Goal: Task Accomplishment & Management: Manage account settings

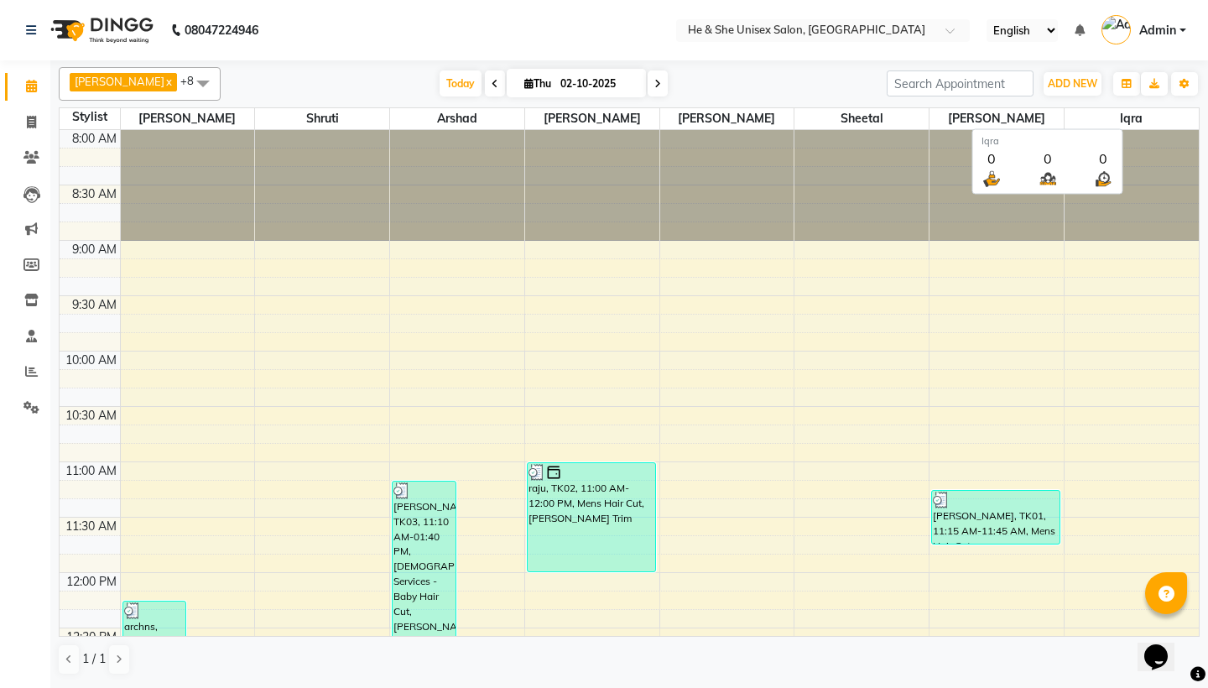
click at [1143, 114] on span "Iqra" at bounding box center [1131, 118] width 134 height 21
select select "4745"
select select "service"
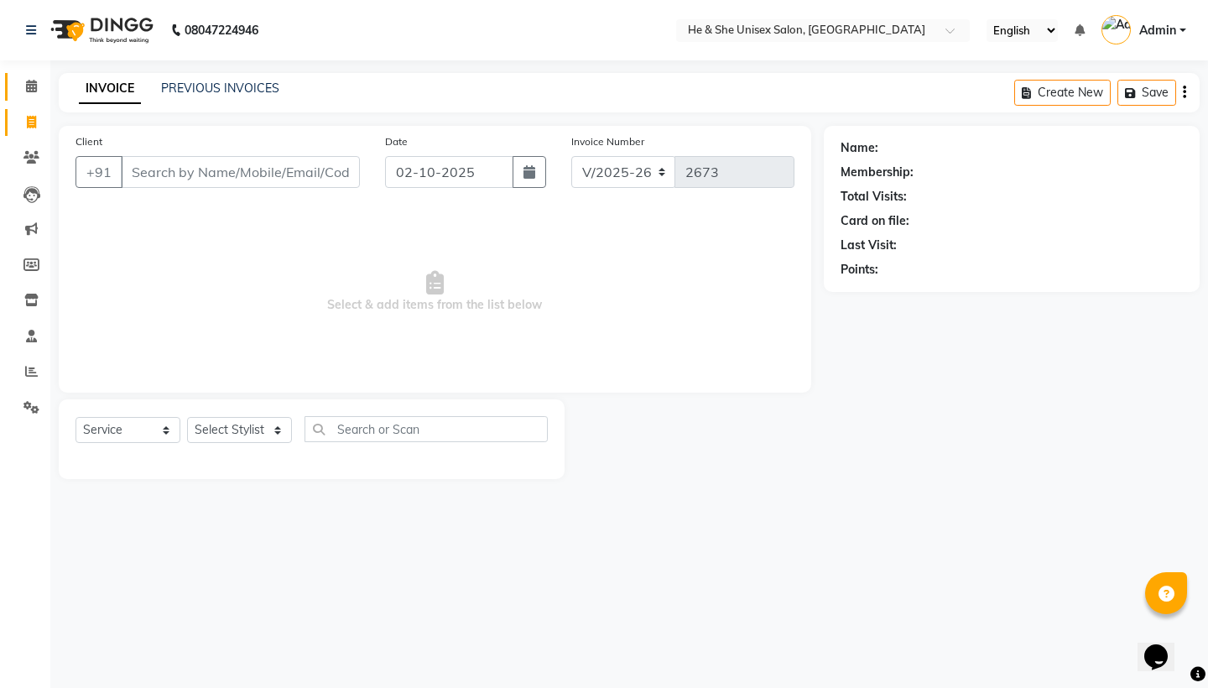
click at [31, 76] on link "Calendar" at bounding box center [25, 87] width 40 height 28
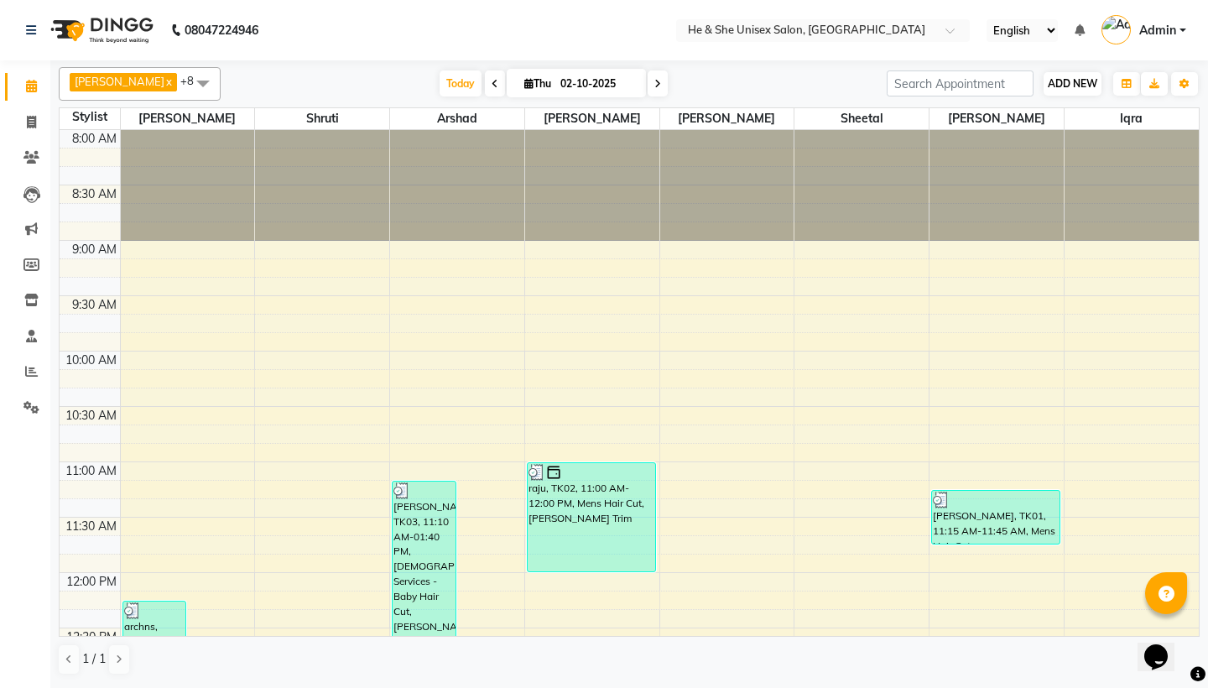
click at [1078, 86] on span "ADD NEW" at bounding box center [1072, 83] width 49 height 13
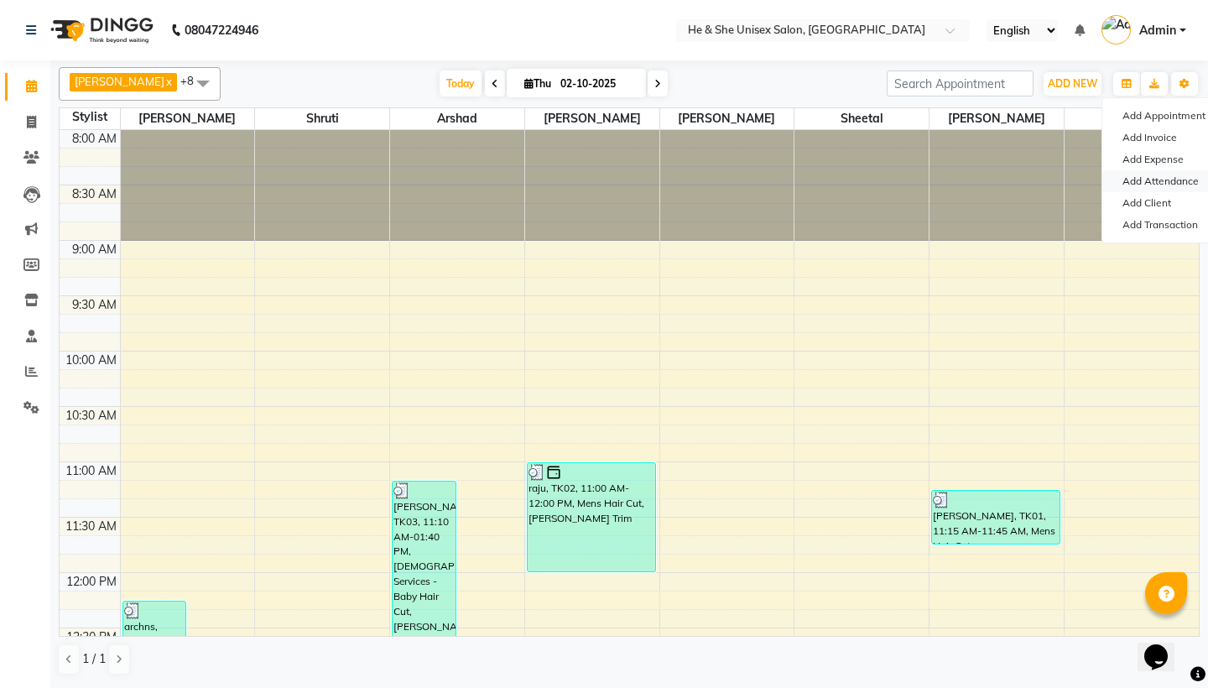
click at [1152, 180] on link "Add Attendance" at bounding box center [1168, 181] width 133 height 22
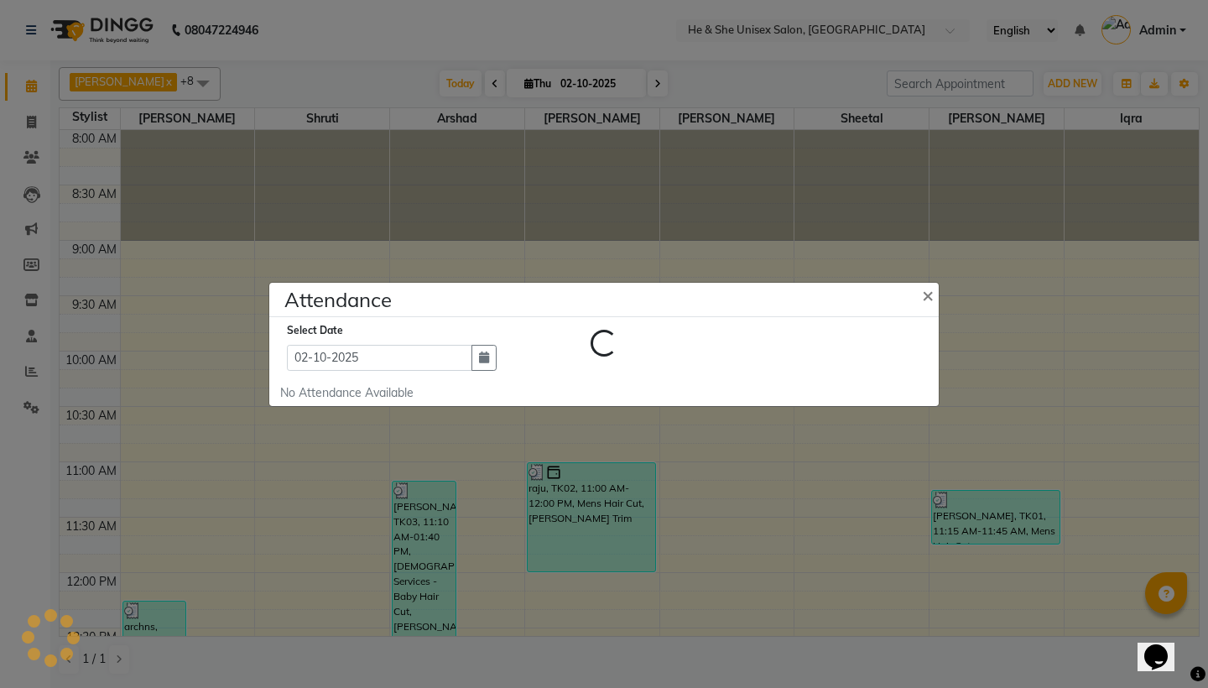
select select "A"
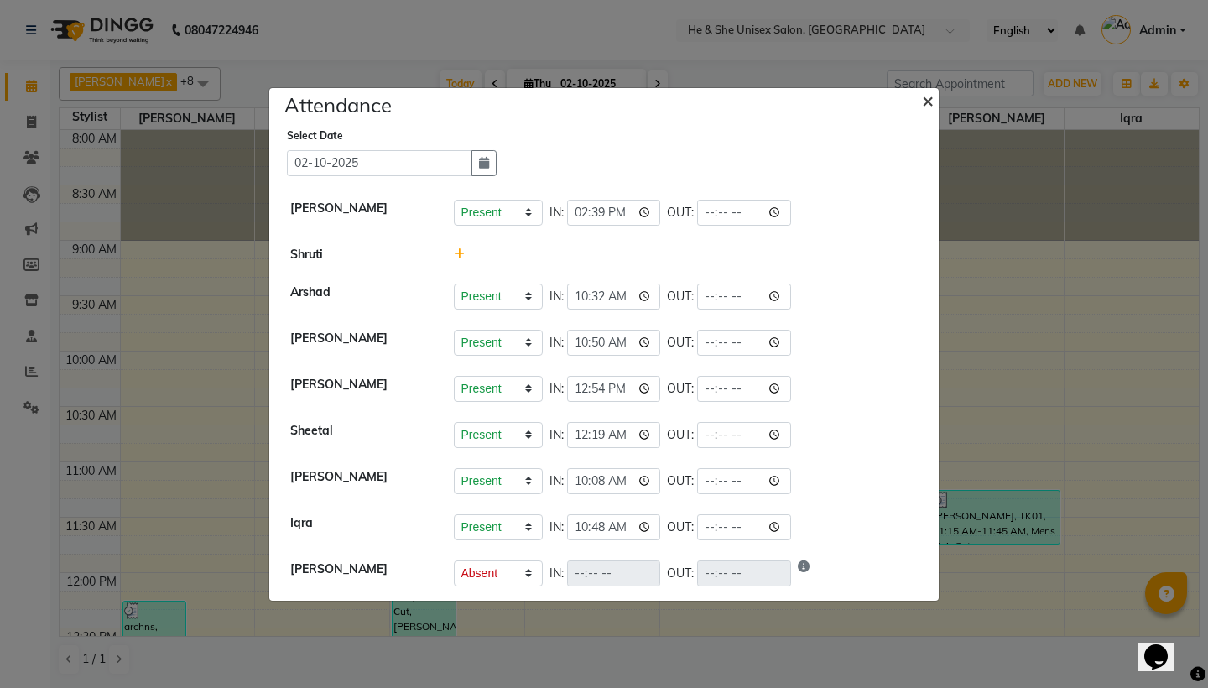
click at [930, 98] on span "×" at bounding box center [928, 99] width 12 height 25
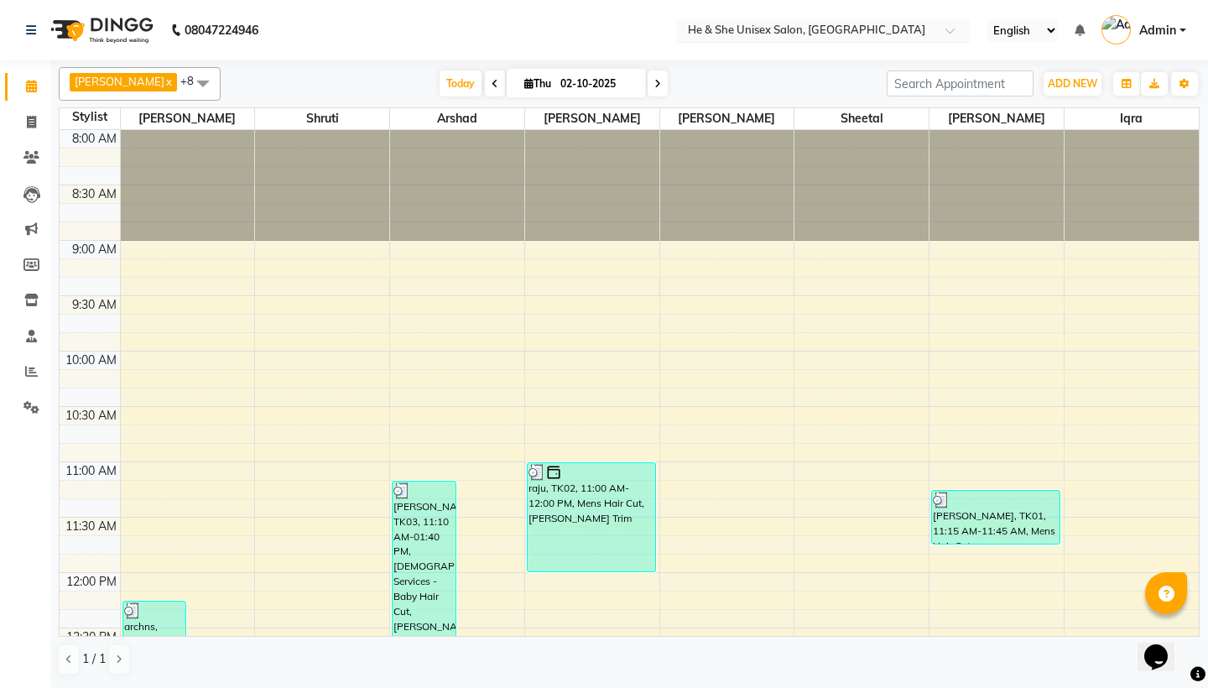
select select "service"
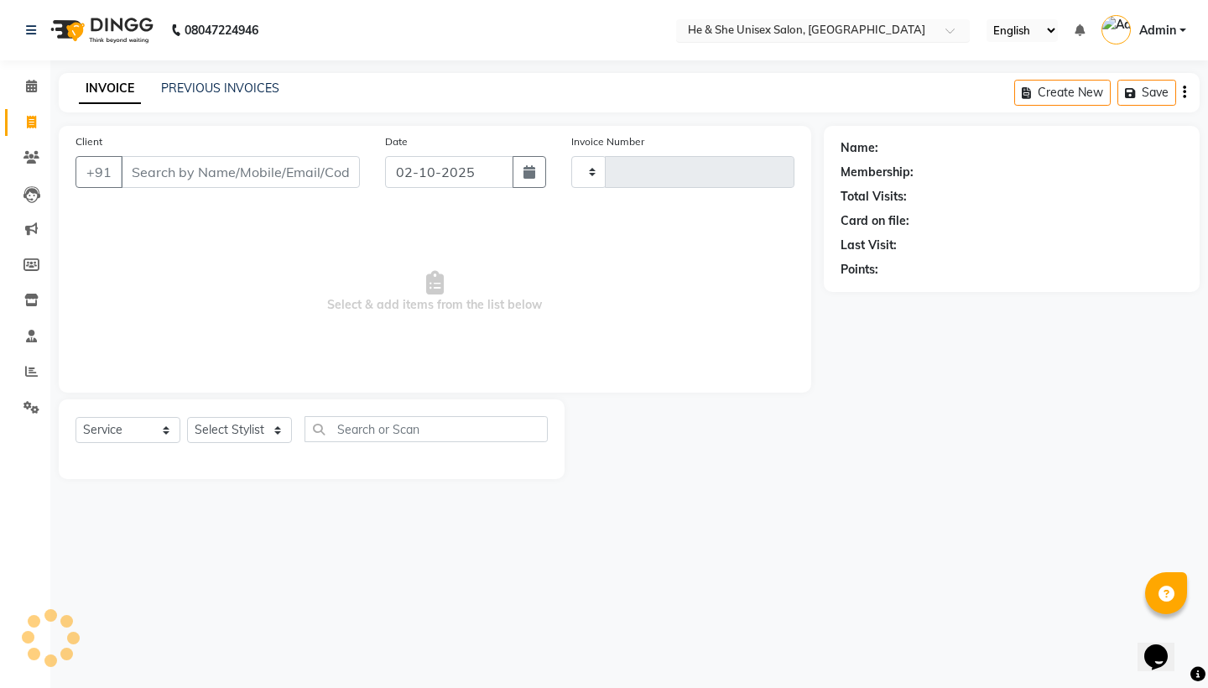
type input "2673"
select select "4745"
